Goal: Task Accomplishment & Management: Complete application form

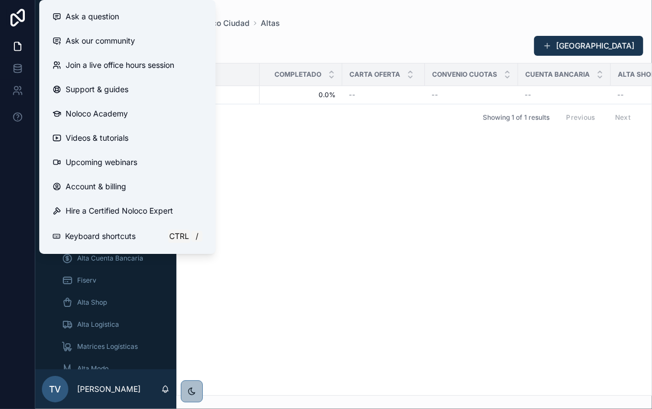
click at [233, 304] on div "Seller Completado Carta Oferta Convenio Cuotas Cuenta Bancaria Alta Shop Payway…" at bounding box center [414, 228] width 475 height 331
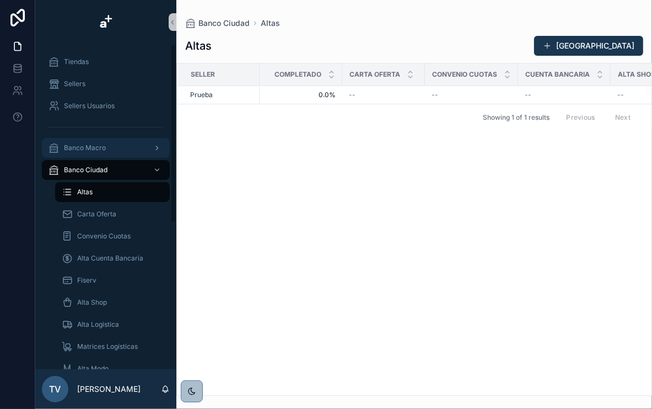
click at [95, 150] on span "Banco Macro" at bounding box center [85, 147] width 42 height 9
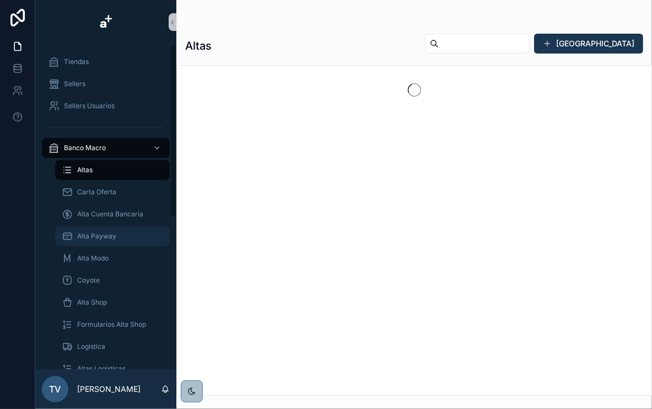
click at [116, 227] on div "Alta Payway" at bounding box center [112, 236] width 101 height 18
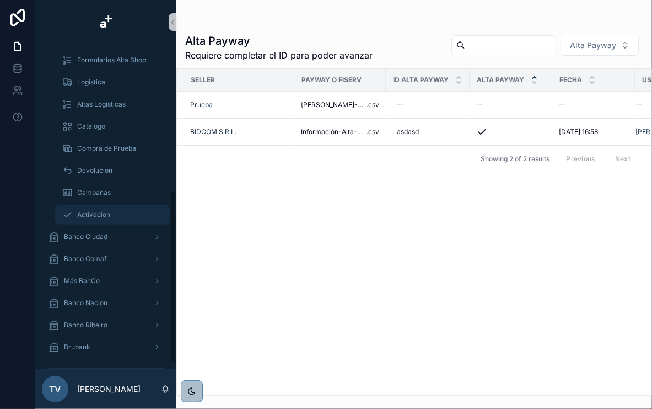
scroll to position [242, 0]
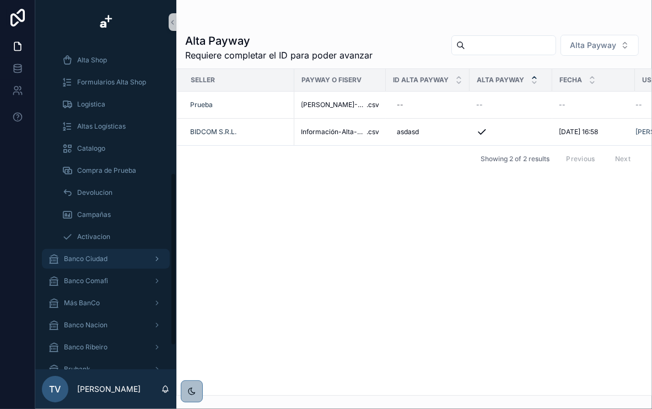
click at [105, 255] on span "Banco Ciudad" at bounding box center [86, 258] width 44 height 9
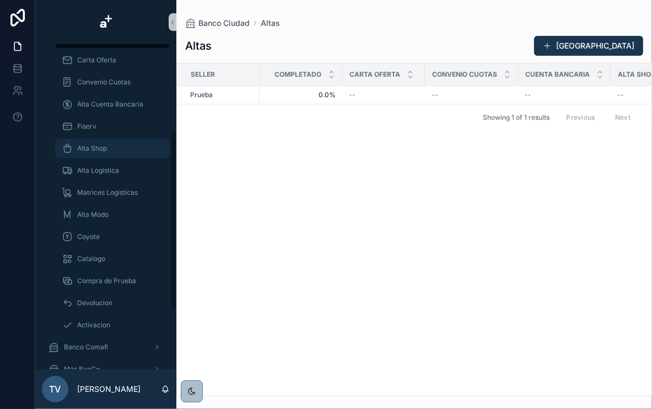
scroll to position [110, 0]
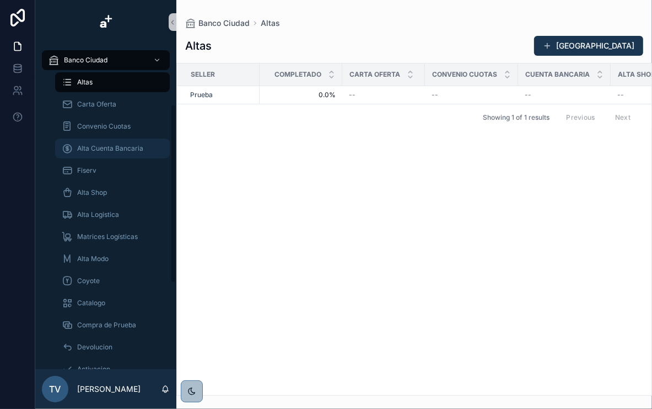
click at [107, 146] on span "Alta Cuenta Bancaria" at bounding box center [110, 148] width 66 height 9
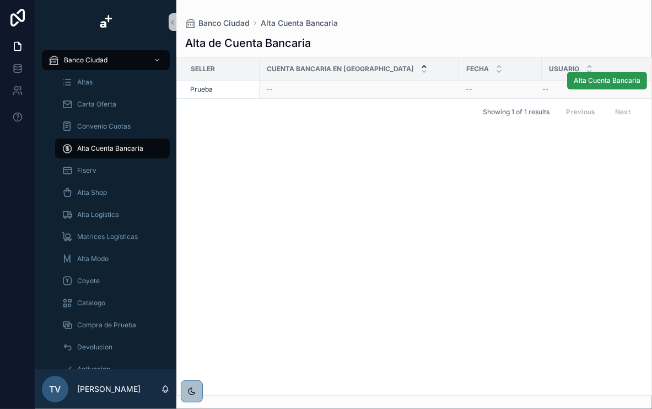
click at [584, 79] on span "Alta Cuenta Bancaria" at bounding box center [607, 80] width 67 height 9
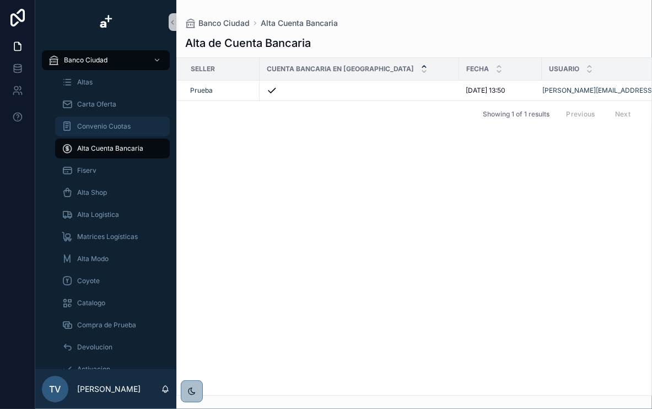
click at [108, 122] on span "Convenio Cuotas" at bounding box center [103, 126] width 53 height 9
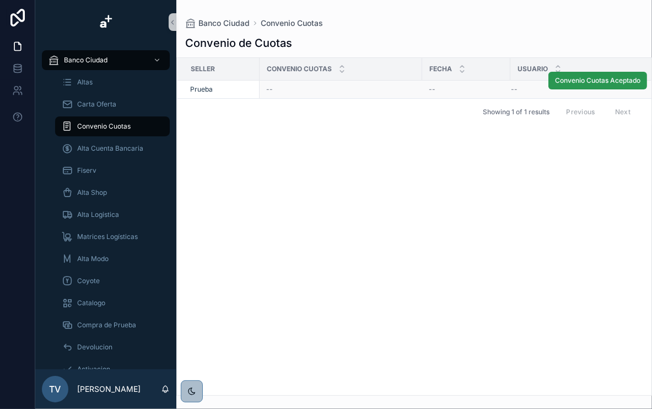
click at [582, 79] on span "Convenio Cuotas Aceptado" at bounding box center [597, 80] width 85 height 9
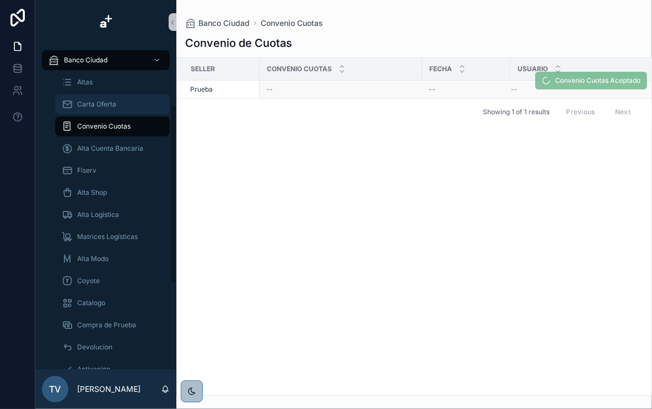
click at [111, 105] on span "Carta Oferta" at bounding box center [96, 104] width 39 height 9
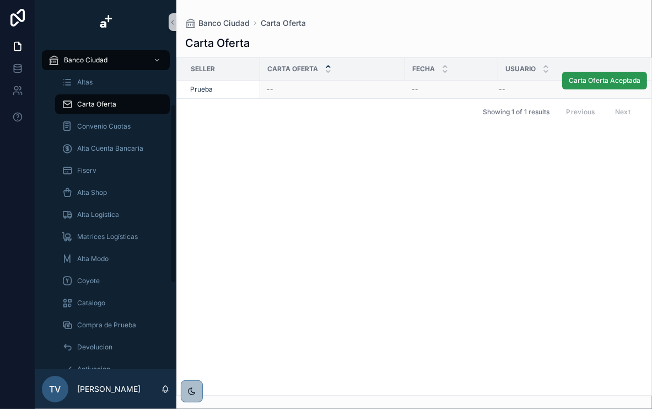
click at [587, 86] on button "Carta Oferta Aceptada" at bounding box center [604, 81] width 85 height 18
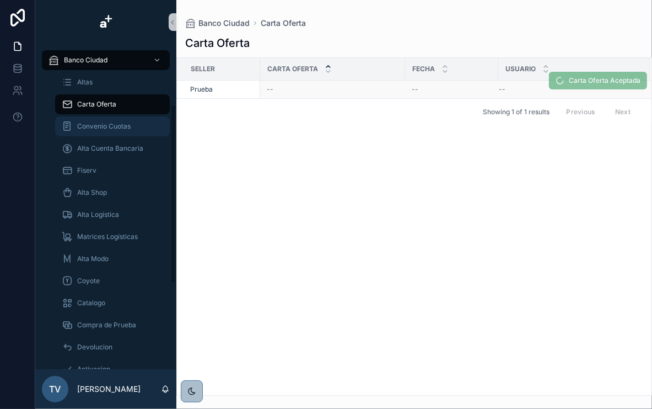
click at [129, 132] on div "Convenio Cuotas" at bounding box center [112, 126] width 101 height 18
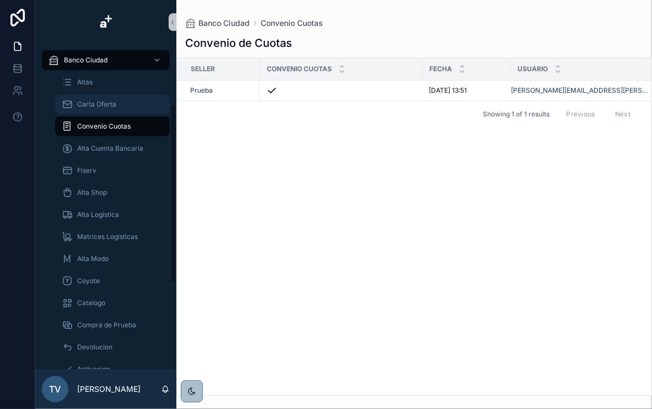
click at [115, 107] on span "Carta Oferta" at bounding box center [96, 104] width 39 height 9
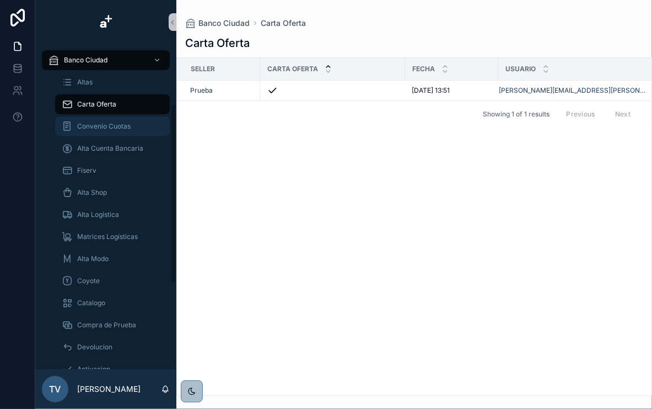
click at [117, 121] on div "Convenio Cuotas" at bounding box center [112, 126] width 101 height 18
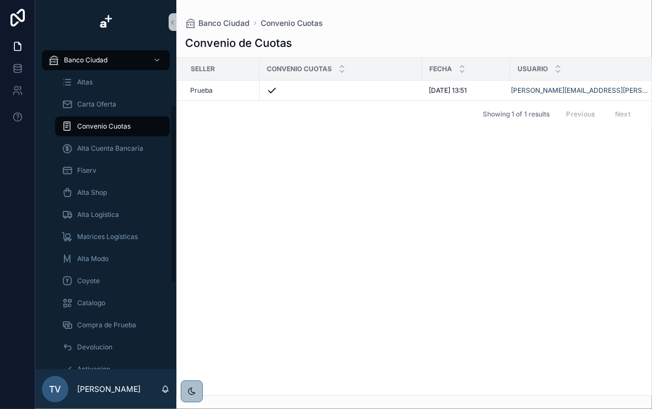
click at [36, 168] on div "Altas Carta Oferta Convenio Cuotas Alta Cuenta Bancaria Fiserv Alta Shop Alta L…" at bounding box center [105, 225] width 141 height 309
